Goal: Transaction & Acquisition: Register for event/course

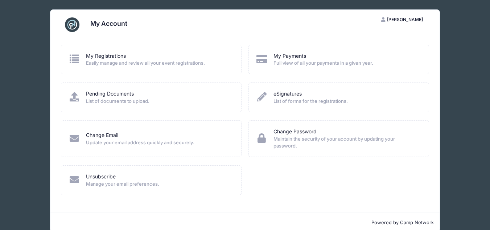
scroll to position [12, 0]
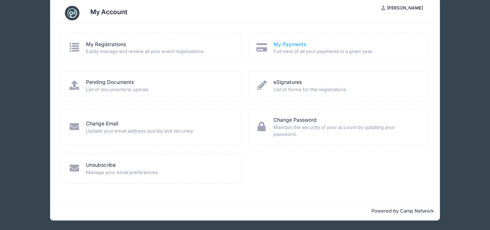
click at [283, 44] on link "My Payments" at bounding box center [289, 45] width 33 height 8
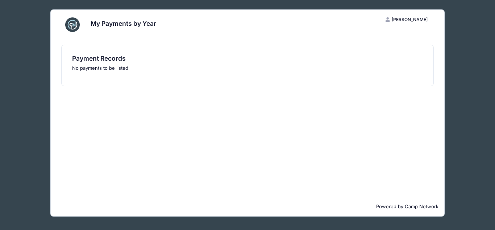
drag, startPoint x: 187, startPoint y: 0, endPoint x: 339, endPoint y: 100, distance: 181.5
click at [339, 100] on div "Payment Records No payments to be listed" at bounding box center [248, 115] width 394 height 161
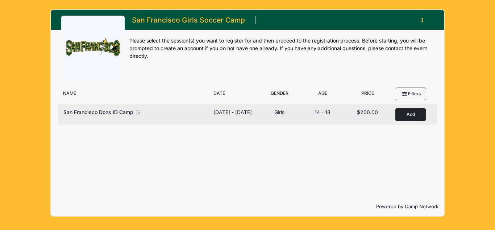
click at [410, 118] on button "Add to Cart" at bounding box center [411, 114] width 30 height 13
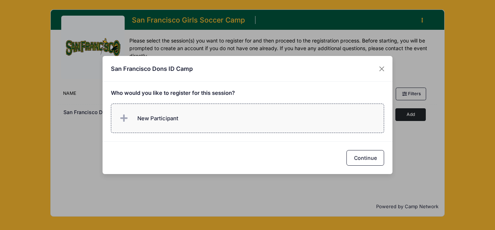
click at [191, 118] on label "New Participant" at bounding box center [248, 117] width 274 height 29
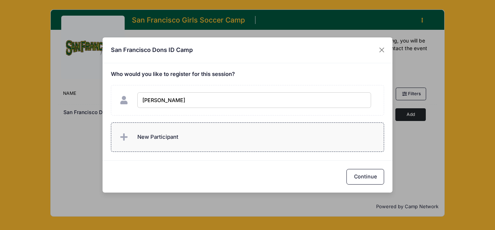
type input "Sophia Imsande"
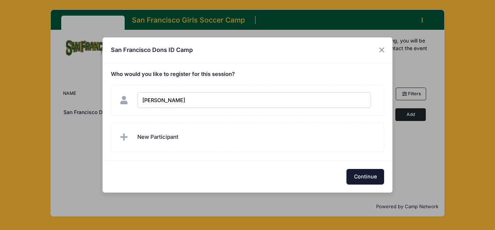
checkbox input "true"
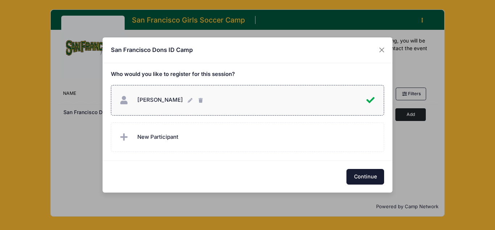
click at [361, 175] on button "Continue" at bounding box center [366, 177] width 38 height 16
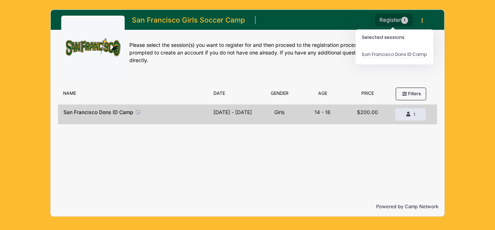
click at [393, 19] on button "Register 1" at bounding box center [394, 20] width 38 height 13
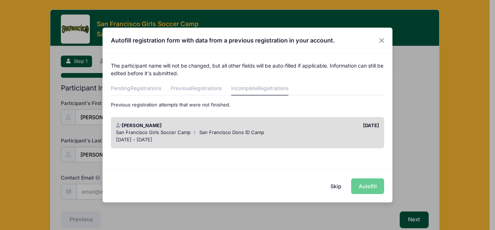
click at [367, 186] on div "Skip Autofill" at bounding box center [248, 185] width 290 height 32
click at [334, 185] on button "Skip" at bounding box center [336, 186] width 26 height 16
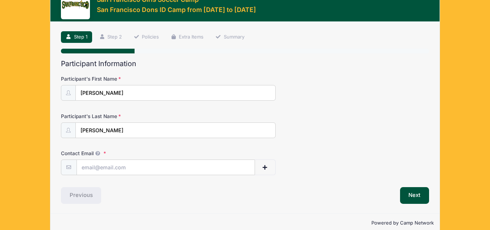
scroll to position [37, 0]
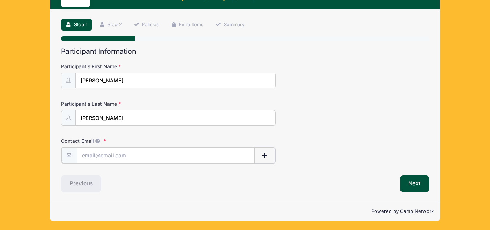
click at [164, 155] on input "Contact Email" at bounding box center [166, 155] width 178 height 16
type input "[EMAIL_ADDRESS][DOMAIN_NAME]"
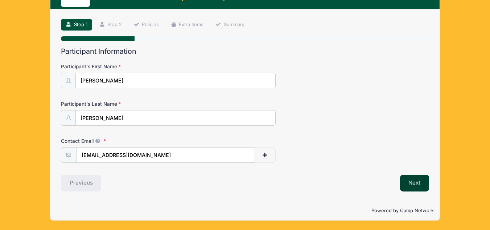
click at [412, 180] on button "Next" at bounding box center [414, 182] width 29 height 17
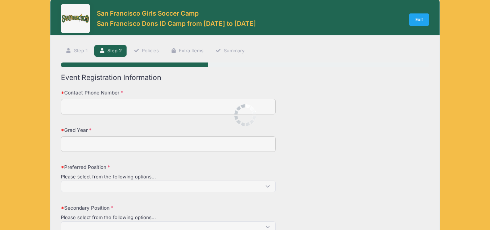
scroll to position [0, 0]
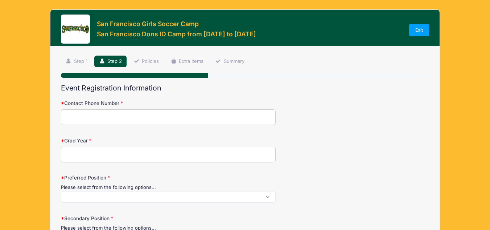
click at [191, 123] on input "Contact Phone Number" at bounding box center [168, 117] width 215 height 16
type input "7144047048"
click at [136, 157] on input "Grad Year" at bounding box center [168, 154] width 215 height 16
type input "2026"
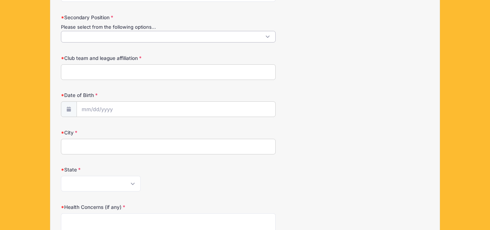
scroll to position [1, 0]
click at [200, 39] on span at bounding box center [168, 37] width 215 height 12
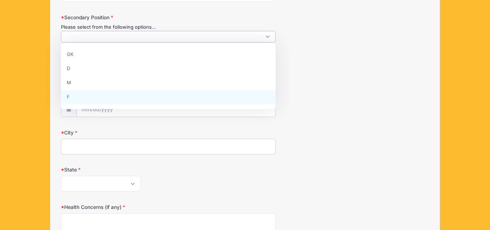
select select "F"
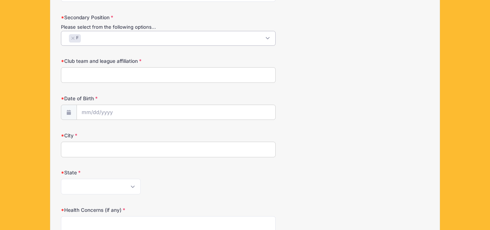
scroll to position [20, 0]
click at [200, 72] on input "Club team and league affiliation" at bounding box center [168, 75] width 215 height 16
type input "So Cal Select/ Boca OC"
click at [136, 111] on input "Date of Birth" at bounding box center [176, 113] width 198 height 16
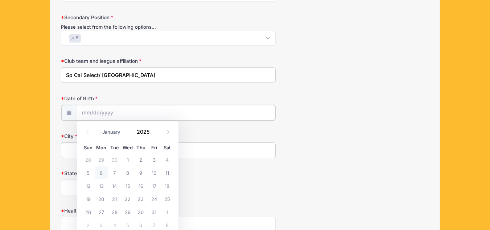
click at [136, 111] on input "Date of Birth" at bounding box center [176, 113] width 198 height 16
click at [87, 131] on icon at bounding box center [87, 131] width 5 height 5
select select "8"
click at [165, 160] on span "6" at bounding box center [167, 159] width 13 height 13
type input "09/06/2025"
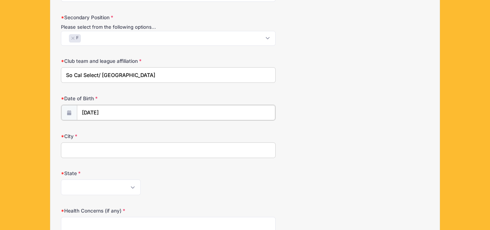
click at [137, 109] on input "09/06/2025" at bounding box center [176, 113] width 198 height 16
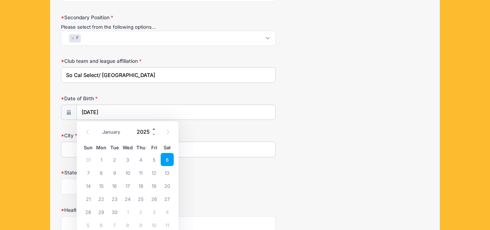
click at [153, 128] on span at bounding box center [154, 128] width 5 height 5
click at [154, 135] on span at bounding box center [154, 134] width 5 height 5
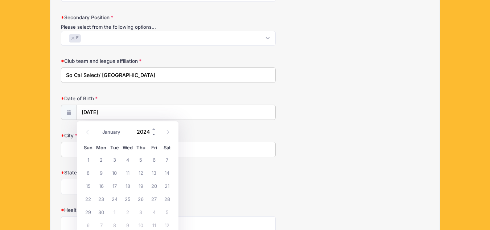
click at [154, 135] on span at bounding box center [154, 134] width 5 height 5
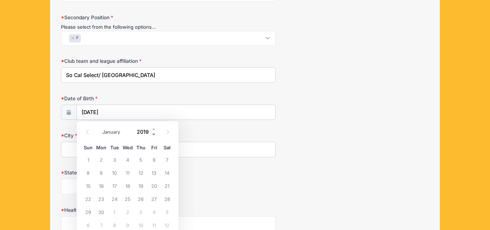
click at [154, 135] on span at bounding box center [154, 134] width 5 height 5
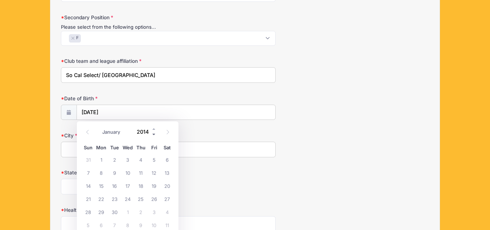
click at [154, 135] on span at bounding box center [154, 134] width 5 height 5
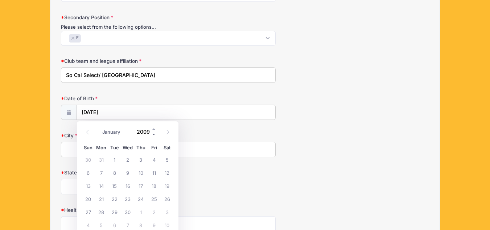
click at [154, 135] on span at bounding box center [154, 134] width 5 height 5
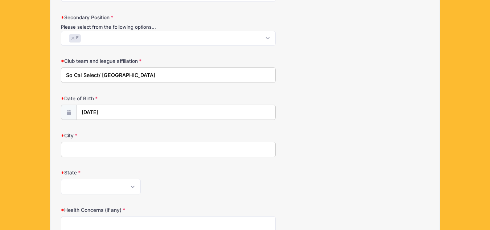
click at [314, 130] on form "Contact Phone Number 7144047048 Grad Year 2026 Preferred Position Please select…" at bounding box center [245, 118] width 368 height 438
click at [121, 111] on input "09/06/2025" at bounding box center [176, 113] width 198 height 16
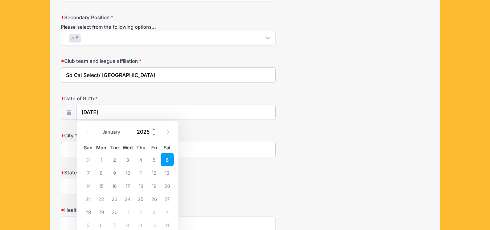
click at [153, 135] on span at bounding box center [154, 134] width 5 height 5
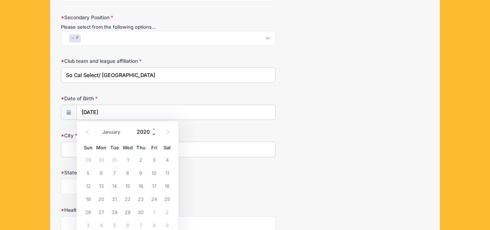
click at [153, 135] on span at bounding box center [154, 134] width 5 height 5
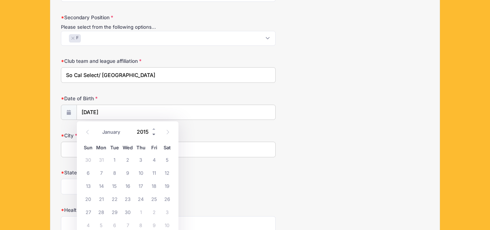
click at [153, 135] on span at bounding box center [154, 134] width 5 height 5
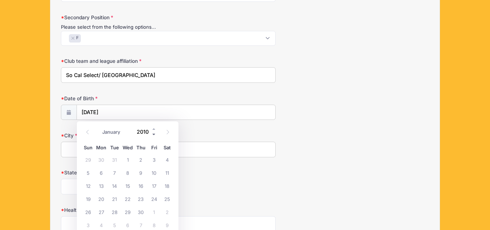
click at [153, 135] on span at bounding box center [154, 134] width 5 height 5
click at [142, 131] on input "2008" at bounding box center [145, 131] width 24 height 11
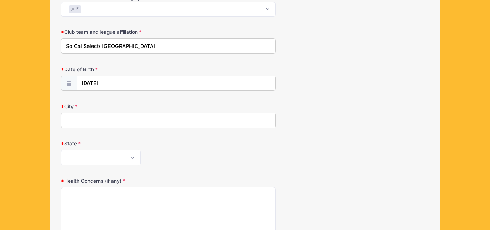
scroll to position [244, 0]
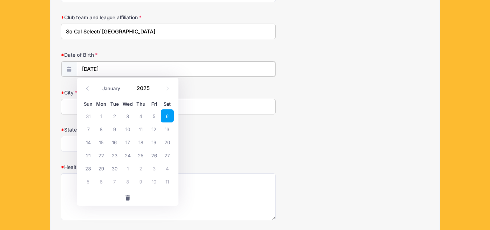
click at [133, 70] on input "09/06/2025" at bounding box center [176, 69] width 198 height 16
click at [153, 91] on span at bounding box center [154, 90] width 5 height 5
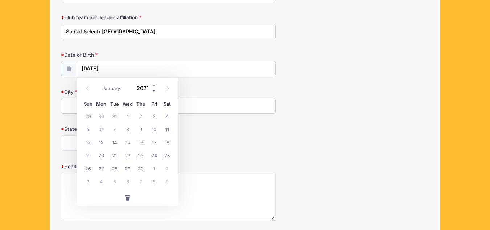
click at [153, 91] on span at bounding box center [154, 90] width 5 height 5
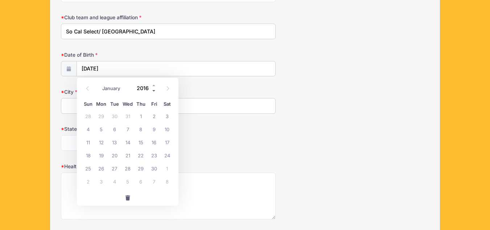
click at [153, 91] on span at bounding box center [154, 90] width 5 height 5
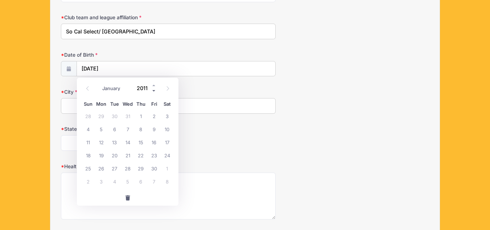
click at [153, 91] on span at bounding box center [154, 90] width 5 height 5
click at [153, 84] on span at bounding box center [154, 85] width 5 height 5
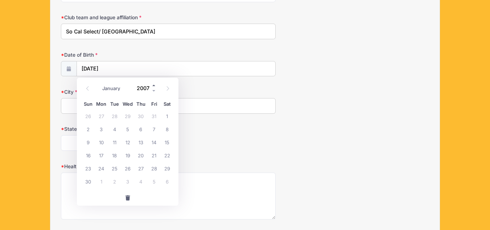
type input "2008"
click at [114, 88] on select "January February March April May June July August September October November De…" at bounding box center [115, 88] width 32 height 9
click at [99, 84] on select "January February March April May June July August September October November De…" at bounding box center [115, 88] width 32 height 9
click at [165, 118] on span "6" at bounding box center [167, 115] width 13 height 13
type input "09/06/2008"
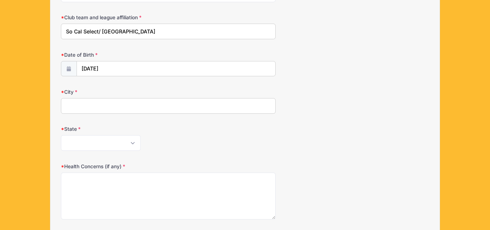
click at [112, 110] on input "City" at bounding box center [168, 106] width 215 height 16
type input "Orange"
click at [108, 144] on select "Alabama Alaska American Samoa Arizona Arkansas Armed Forces Africa Armed Forces…" at bounding box center [101, 143] width 80 height 16
select select "CA"
click at [61, 135] on select "Alabama Alaska American Samoa Arizona Arkansas Armed Forces Africa Armed Forces…" at bounding box center [101, 143] width 80 height 16
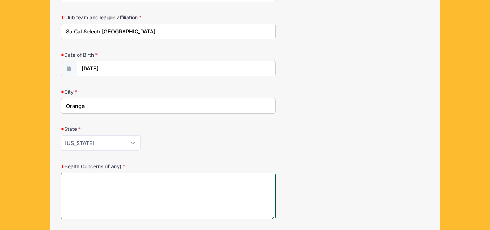
click at [150, 188] on textarea "Health Concerns (if any)" at bounding box center [168, 195] width 215 height 47
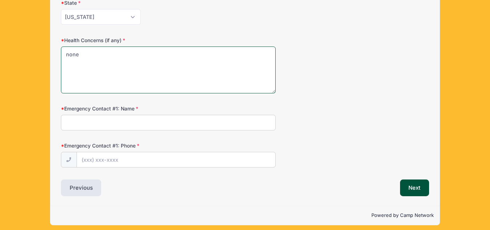
scroll to position [375, 0]
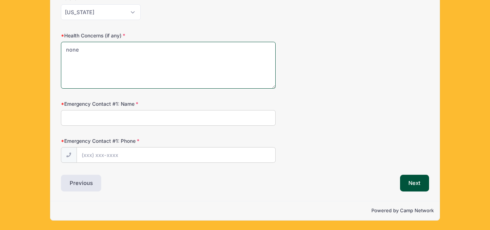
type textarea "none"
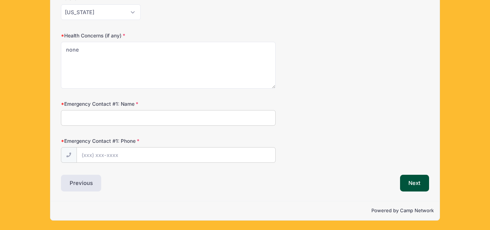
click at [266, 116] on input "Emergency Contact #1: Name" at bounding box center [168, 118] width 215 height 16
type input "Robert Imsande"
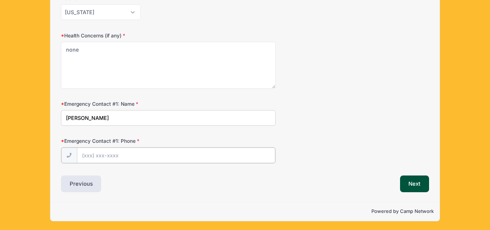
click at [131, 160] on input "Emergency Contact #1: Phone" at bounding box center [176, 155] width 198 height 16
type input "(714) 404-7048"
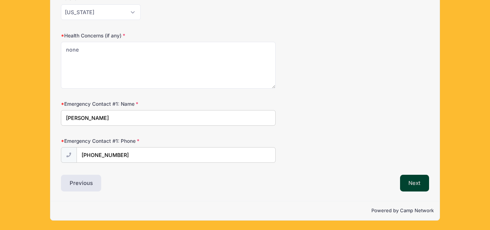
click at [412, 186] on button "Next" at bounding box center [414, 182] width 29 height 17
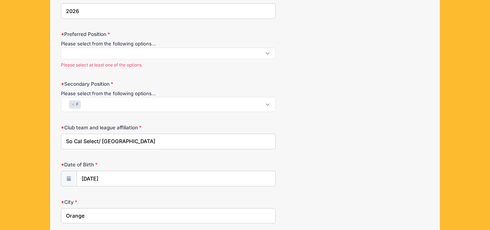
scroll to position [1, 0]
click at [245, 56] on span at bounding box center [168, 53] width 215 height 12
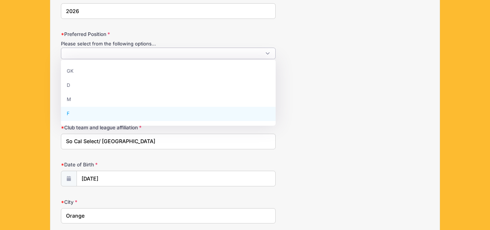
select select "F"
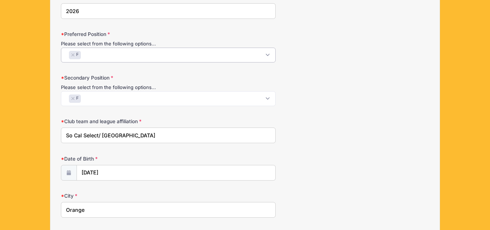
scroll to position [20, 0]
click at [239, 101] on span "× F" at bounding box center [168, 98] width 215 height 15
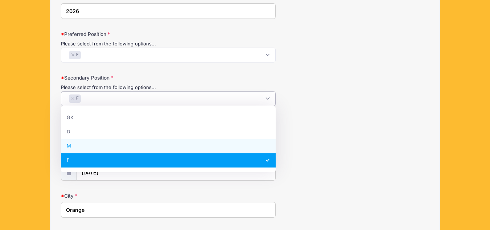
select select "M"
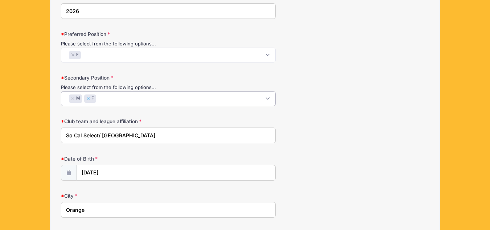
click at [89, 98] on button "×" at bounding box center [88, 98] width 4 height 3
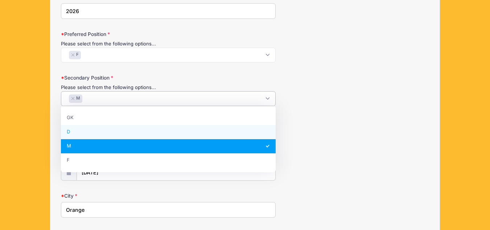
click at [315, 147] on form "Contact Phone Number 7144047048 Grad Year 2026 Preferred Position Please select…" at bounding box center [245, 176] width 368 height 441
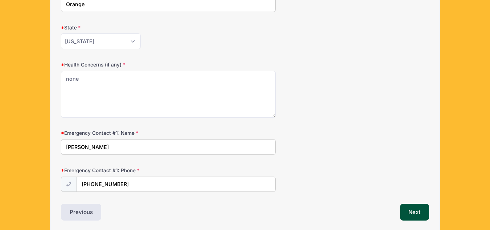
scroll to position [377, 0]
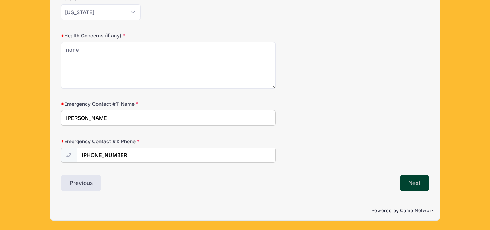
click at [416, 187] on button "Next" at bounding box center [414, 182] width 29 height 17
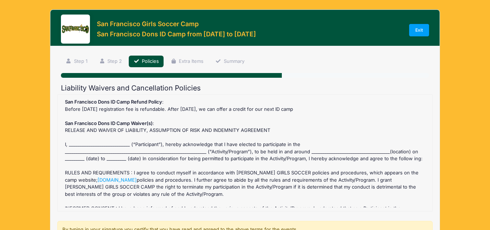
scroll to position [162, 0]
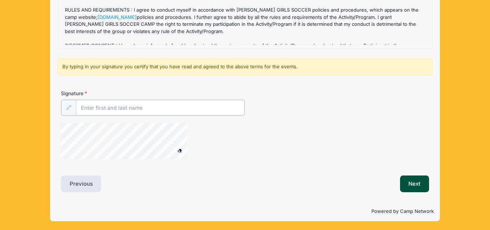
click at [152, 112] on input "Signature" at bounding box center [160, 108] width 169 height 16
type input "r"
type input "Robert Imsande"
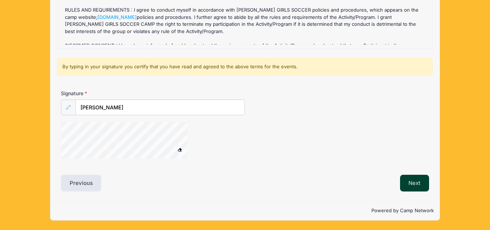
click at [415, 186] on button "Next" at bounding box center [414, 182] width 29 height 17
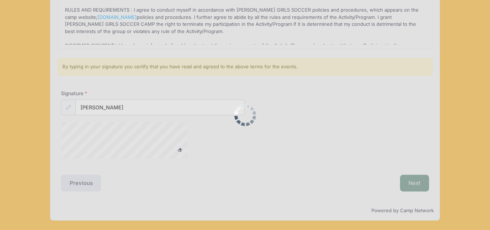
scroll to position [0, 0]
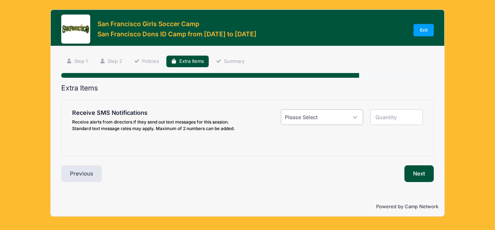
click at [351, 119] on select "Please Select Yes ($0.00) No" at bounding box center [322, 117] width 82 height 16
click at [281, 109] on select "Please Select Yes ($0.00) No" at bounding box center [322, 117] width 82 height 16
click at [349, 117] on select "Please Select Yes ($0.00) No" at bounding box center [322, 117] width 82 height 16
select select "1"
click at [281, 109] on select "Please Select Yes ($0.00) No" at bounding box center [322, 117] width 82 height 16
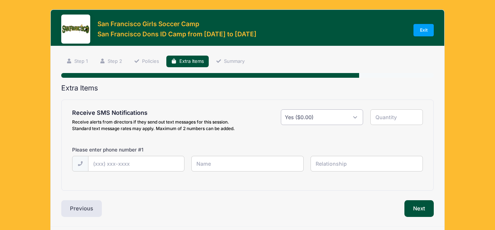
type input "1"
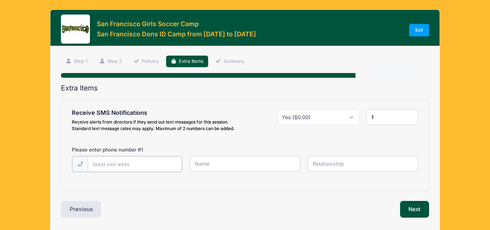
click at [166, 164] on input "text" at bounding box center [135, 164] width 94 height 16
type input "(714) 404-7048"
click at [231, 161] on input "text" at bounding box center [245, 164] width 111 height 16
type input "robert imsande"
click at [355, 158] on input "text" at bounding box center [362, 164] width 111 height 16
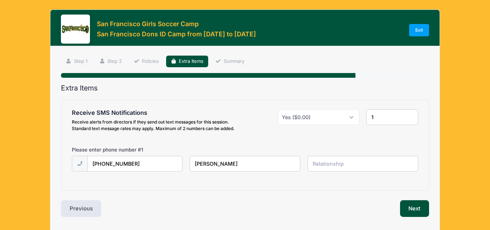
type input "father"
click at [412, 212] on button "Next" at bounding box center [414, 208] width 29 height 17
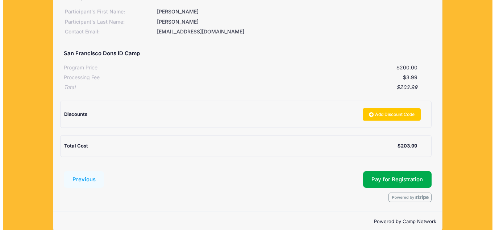
scroll to position [111, 0]
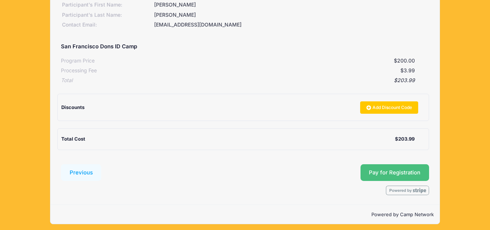
click at [405, 173] on button "Pay for Registration" at bounding box center [394, 172] width 69 height 17
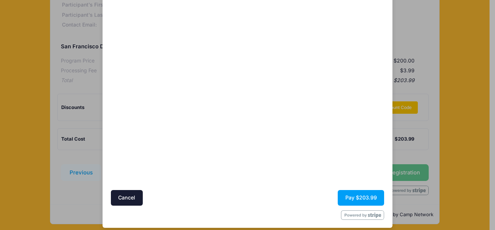
scroll to position [63, 0]
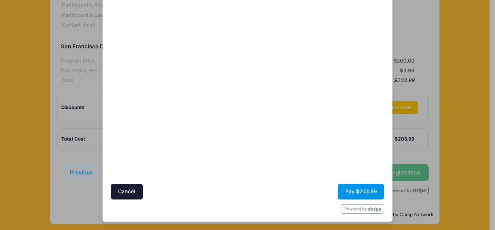
click at [357, 189] on button "Pay $203.99" at bounding box center [361, 191] width 46 height 16
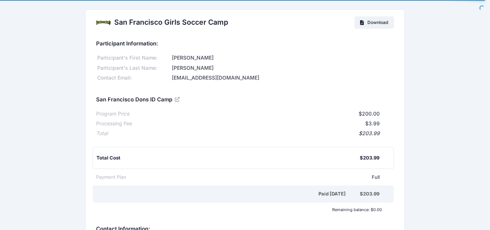
scroll to position [173, 0]
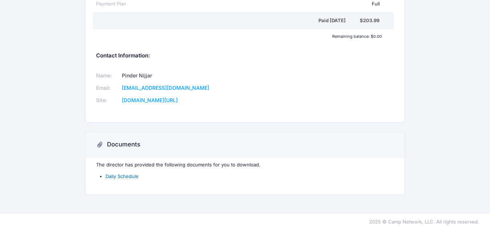
click at [133, 177] on link "Daily Schedule" at bounding box center [122, 176] width 33 height 6
